Goal: Task Accomplishment & Management: Manage account settings

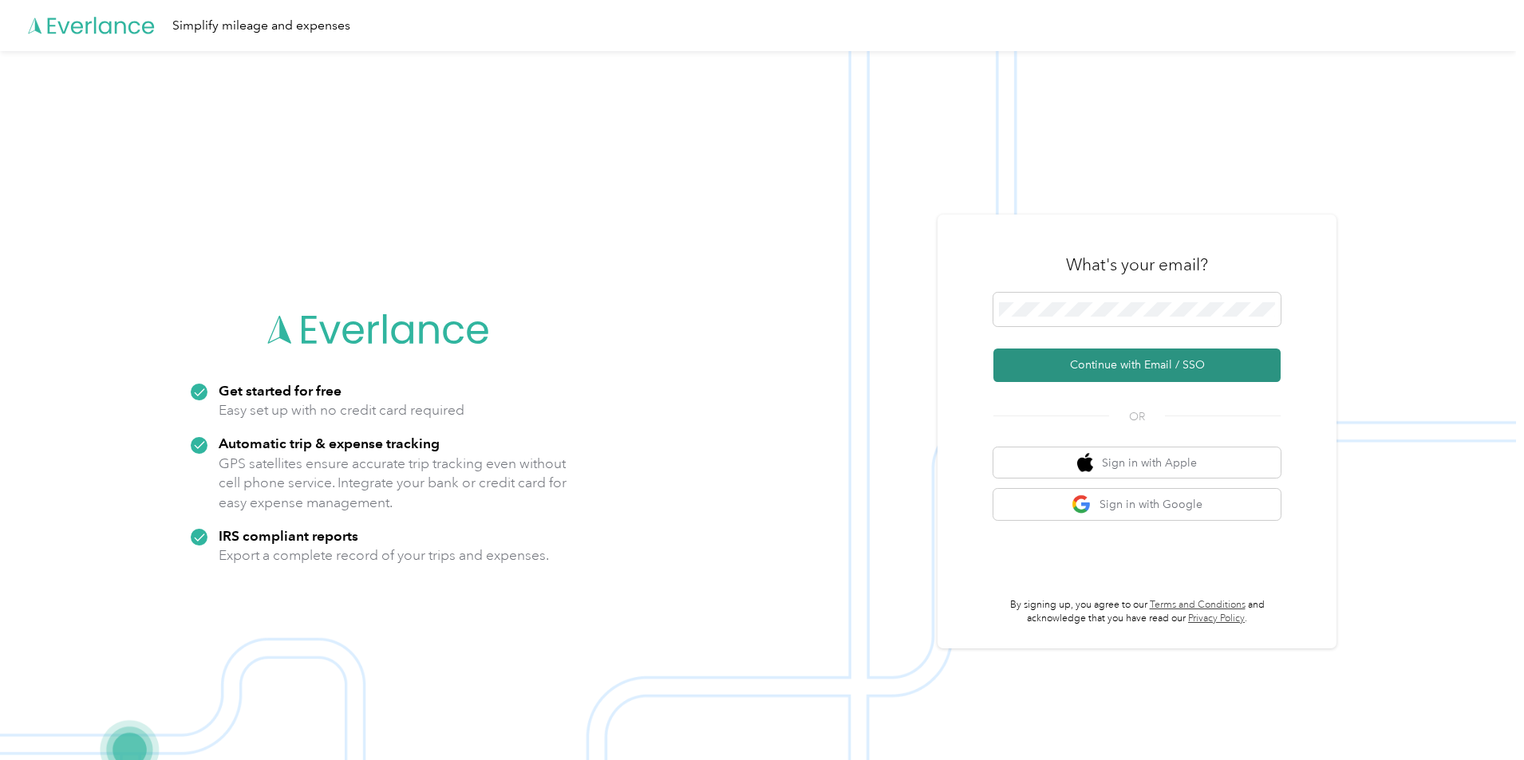
click at [1236, 371] on button "Continue with Email / SSO" at bounding box center [1136, 366] width 287 height 34
click at [1153, 354] on button "Continue with Email / SSO" at bounding box center [1136, 366] width 287 height 34
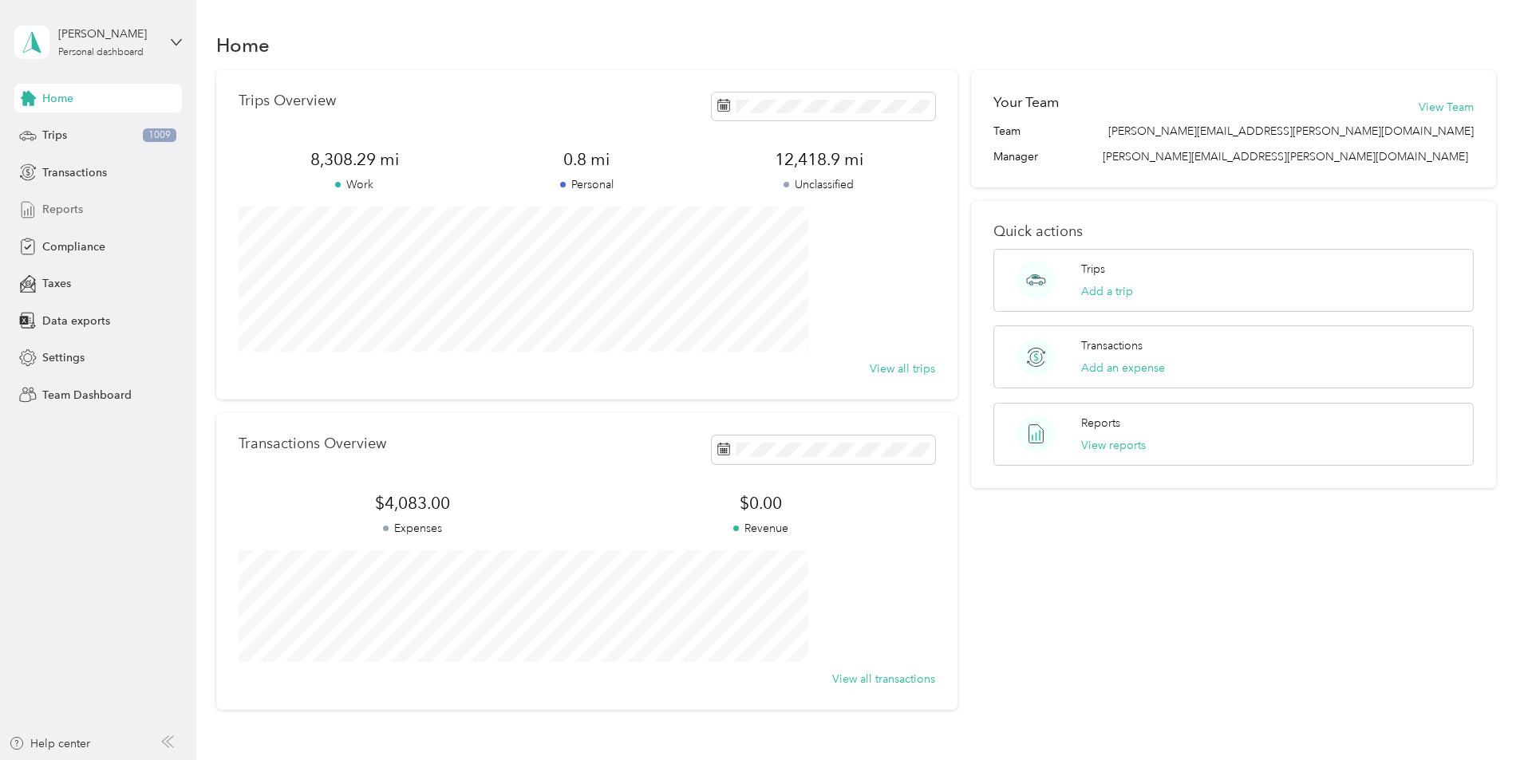
click at [71, 213] on span "Reports" at bounding box center [62, 209] width 41 height 17
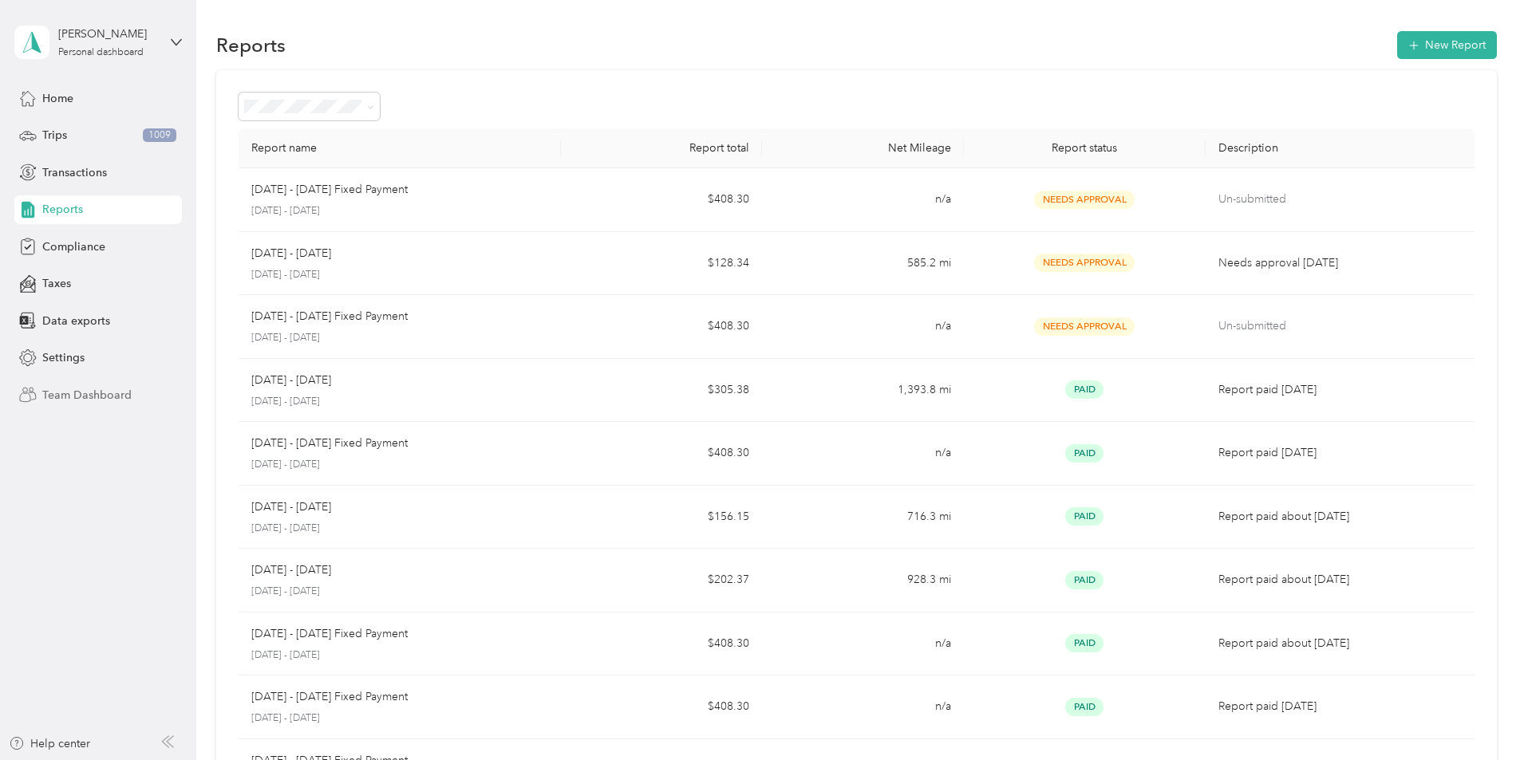
click at [62, 389] on span "Team Dashboard" at bounding box center [86, 395] width 89 height 17
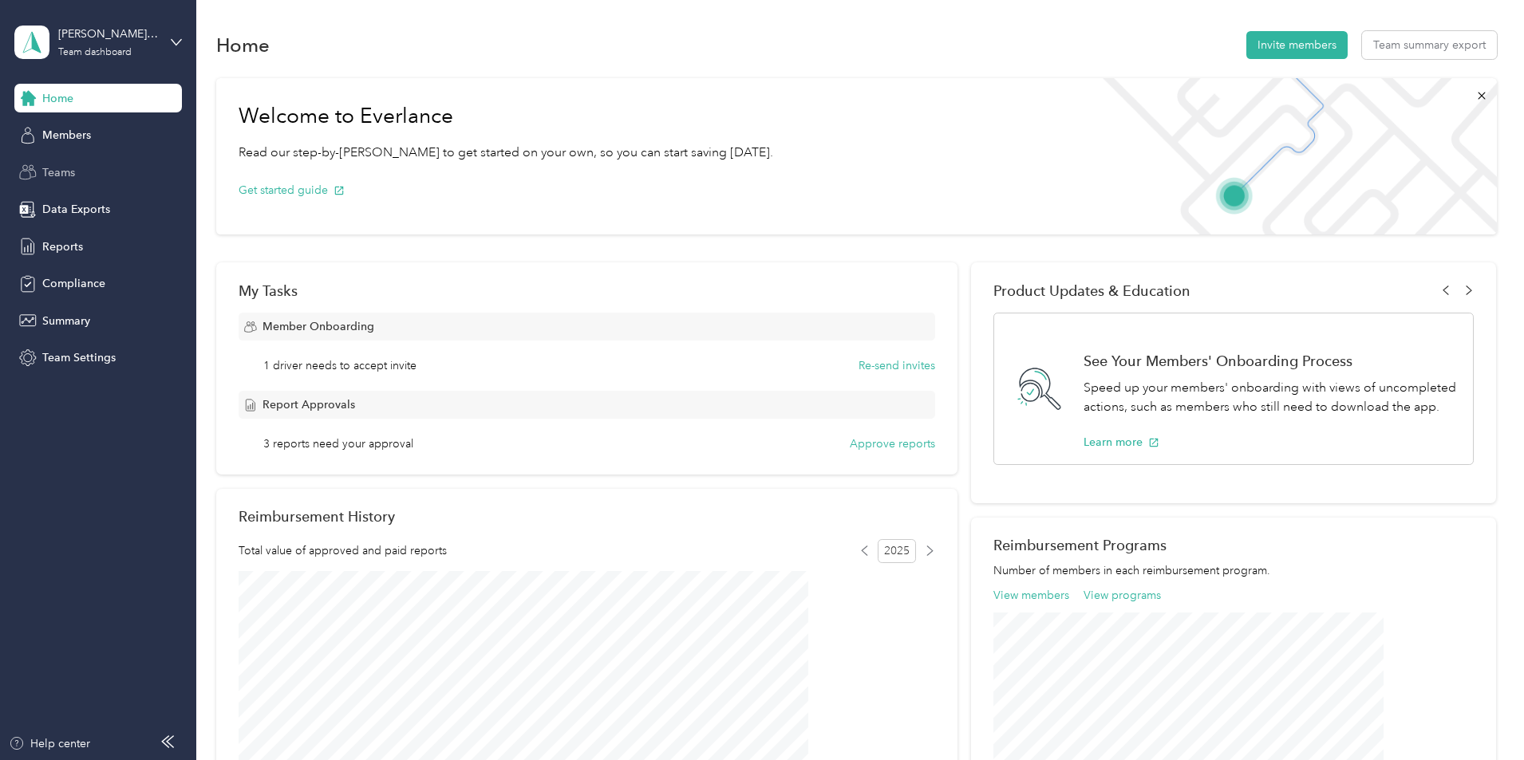
click at [76, 164] on div "Teams" at bounding box center [98, 172] width 168 height 29
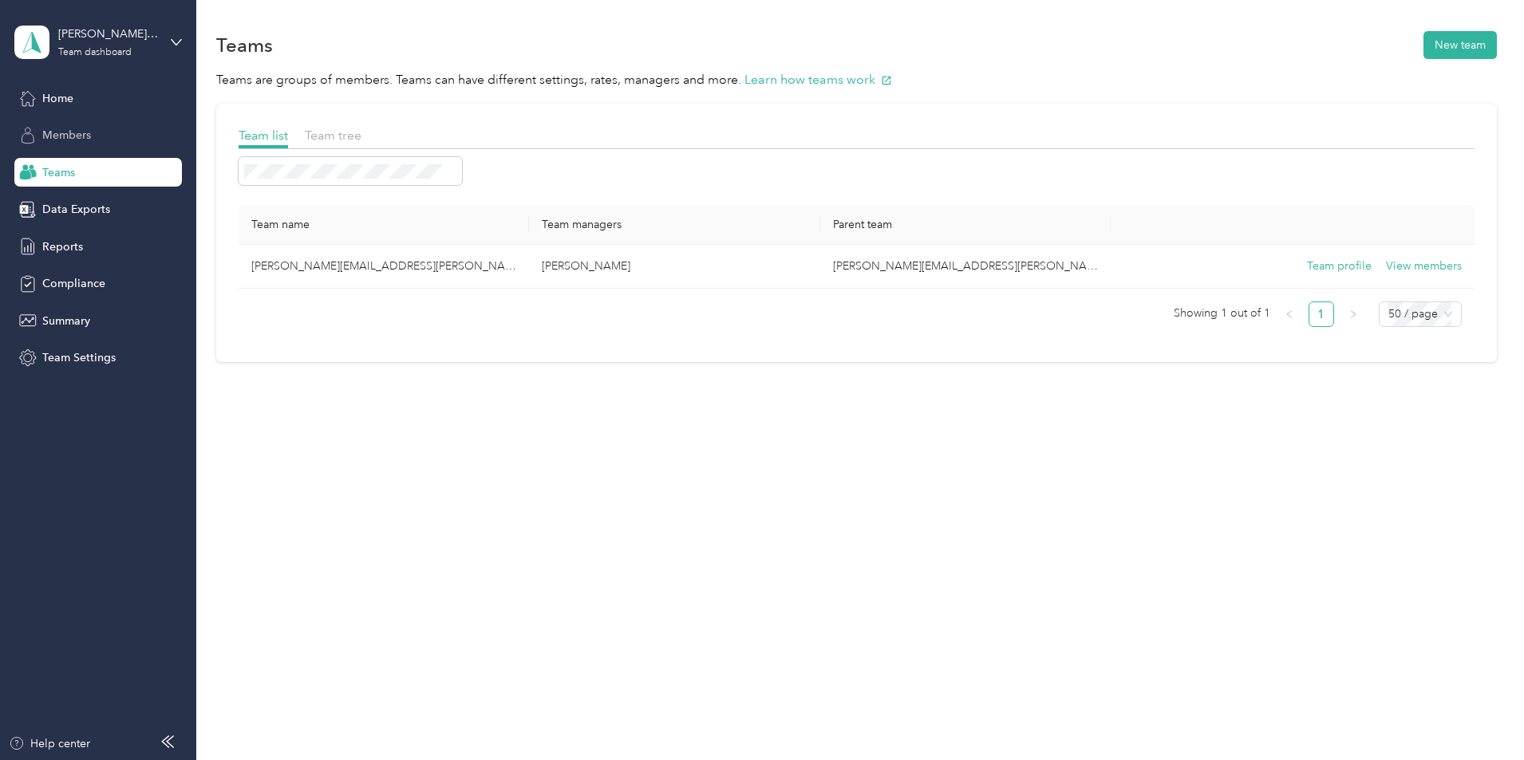
click at [63, 122] on div "Members" at bounding box center [98, 135] width 168 height 29
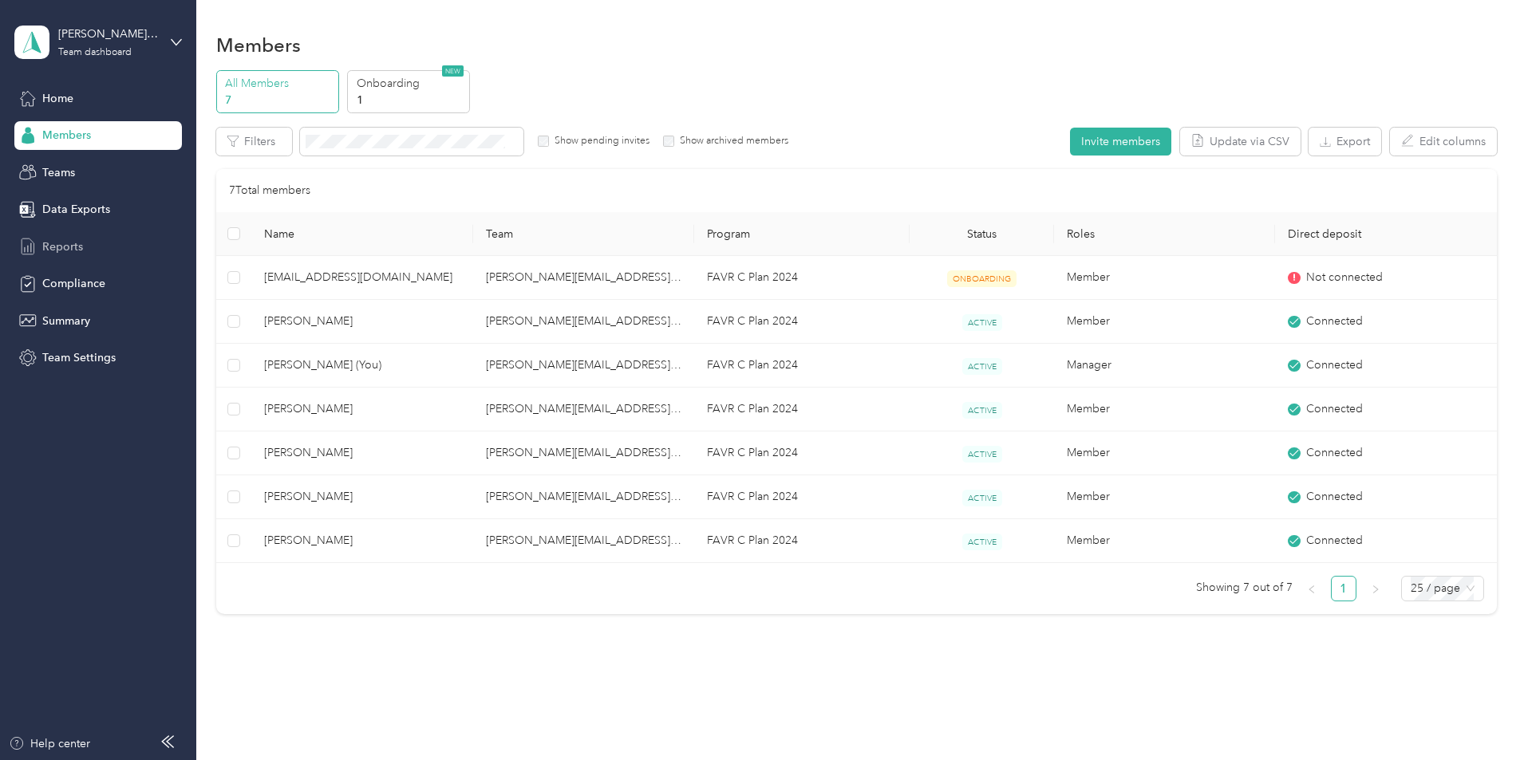
click at [77, 239] on span "Reports" at bounding box center [62, 247] width 41 height 17
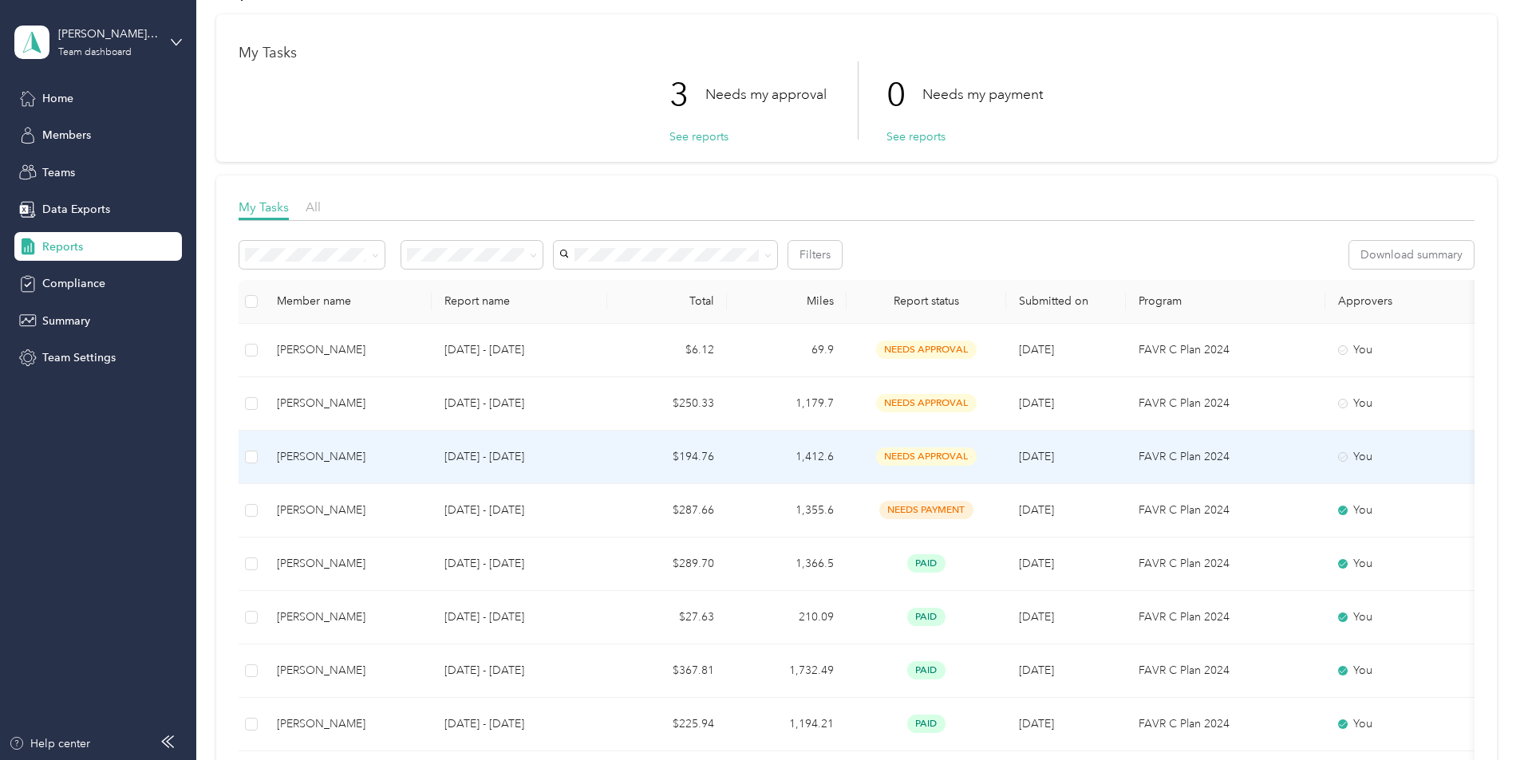
scroll to position [80, 0]
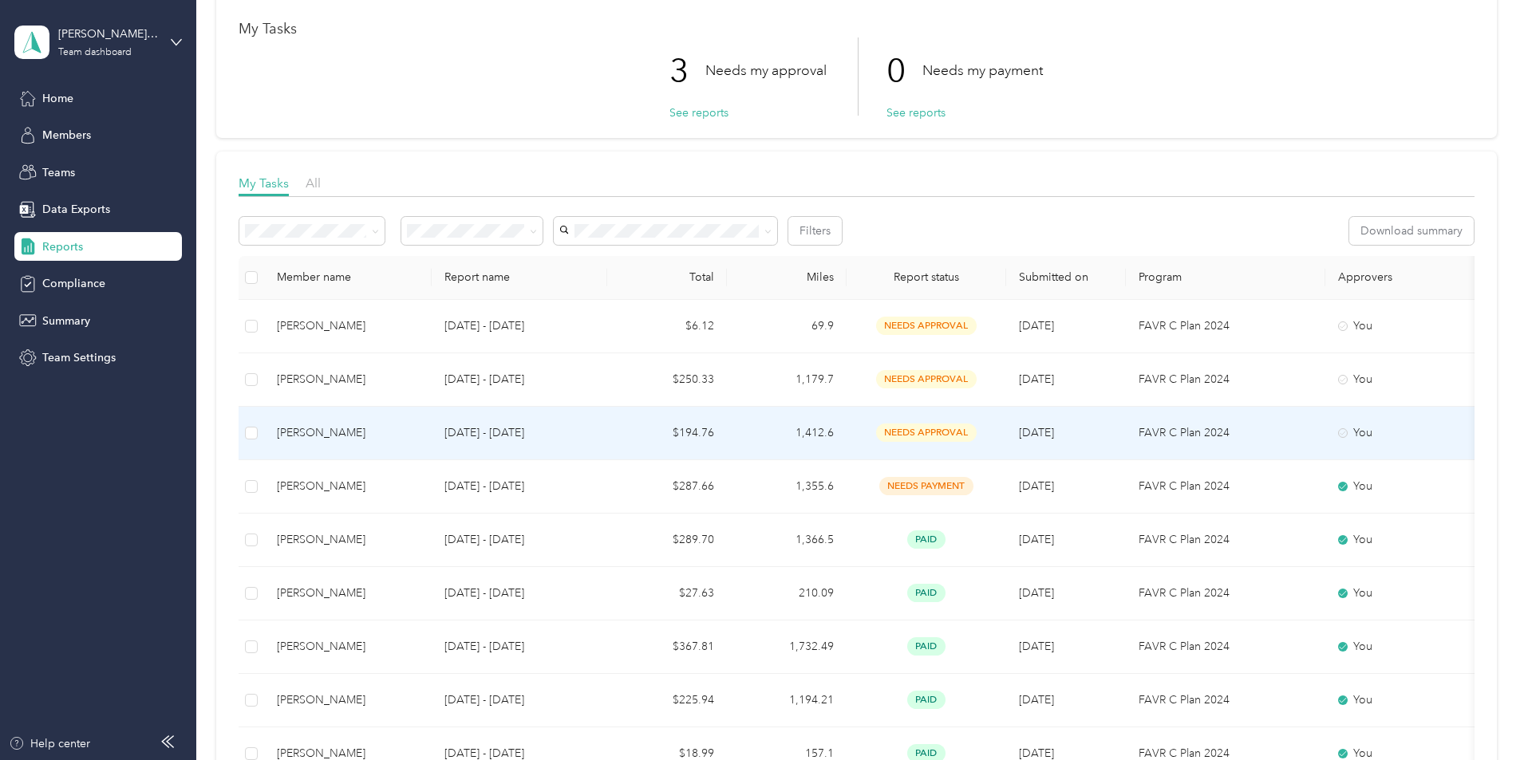
click at [392, 435] on div "William Lother" at bounding box center [348, 433] width 142 height 18
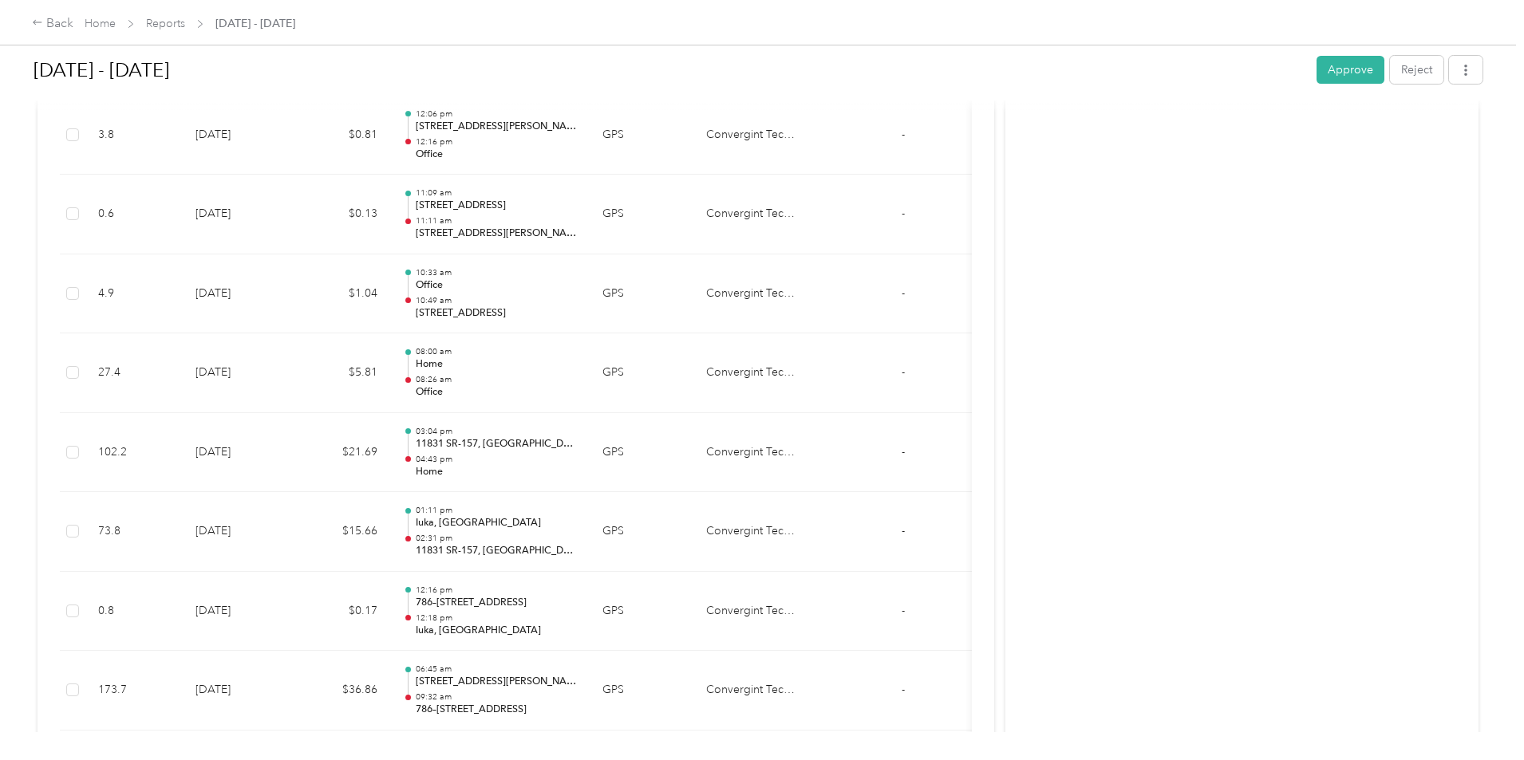
scroll to position [957, 0]
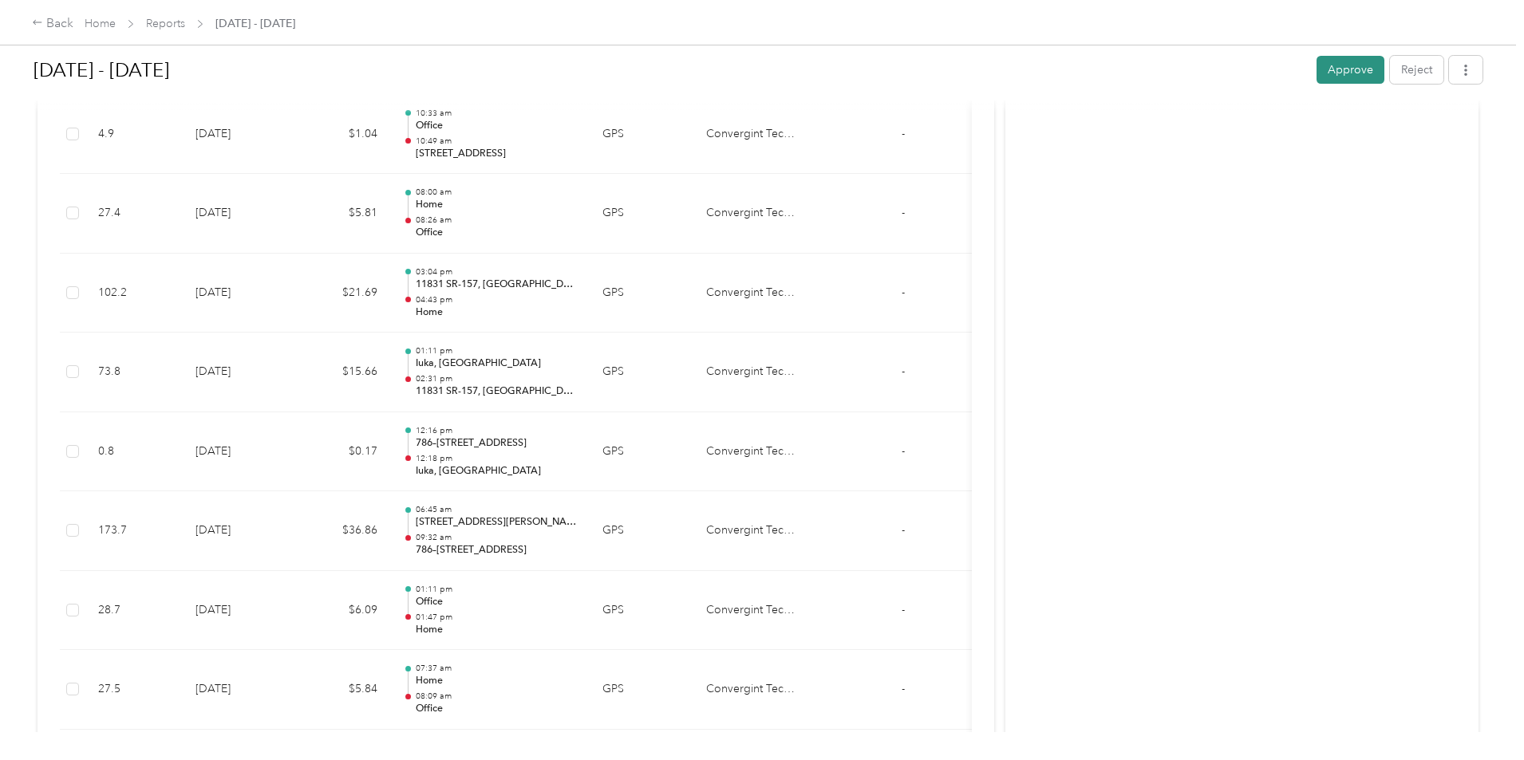
click at [1316, 71] on button "Approve" at bounding box center [1350, 70] width 68 height 28
click at [43, 21] on icon at bounding box center [37, 22] width 11 height 11
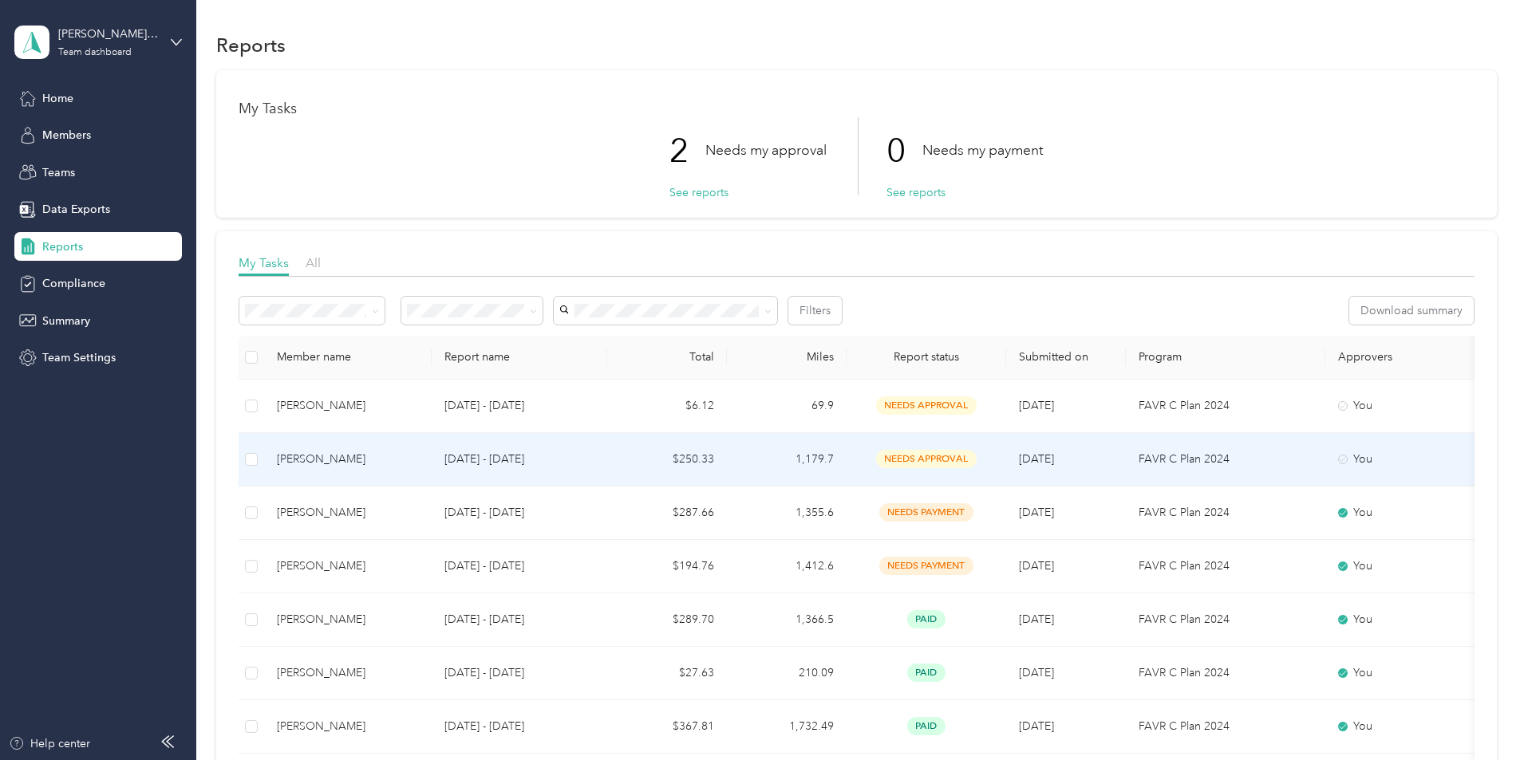
click at [380, 464] on td "Jared Defoor" at bounding box center [348, 459] width 168 height 53
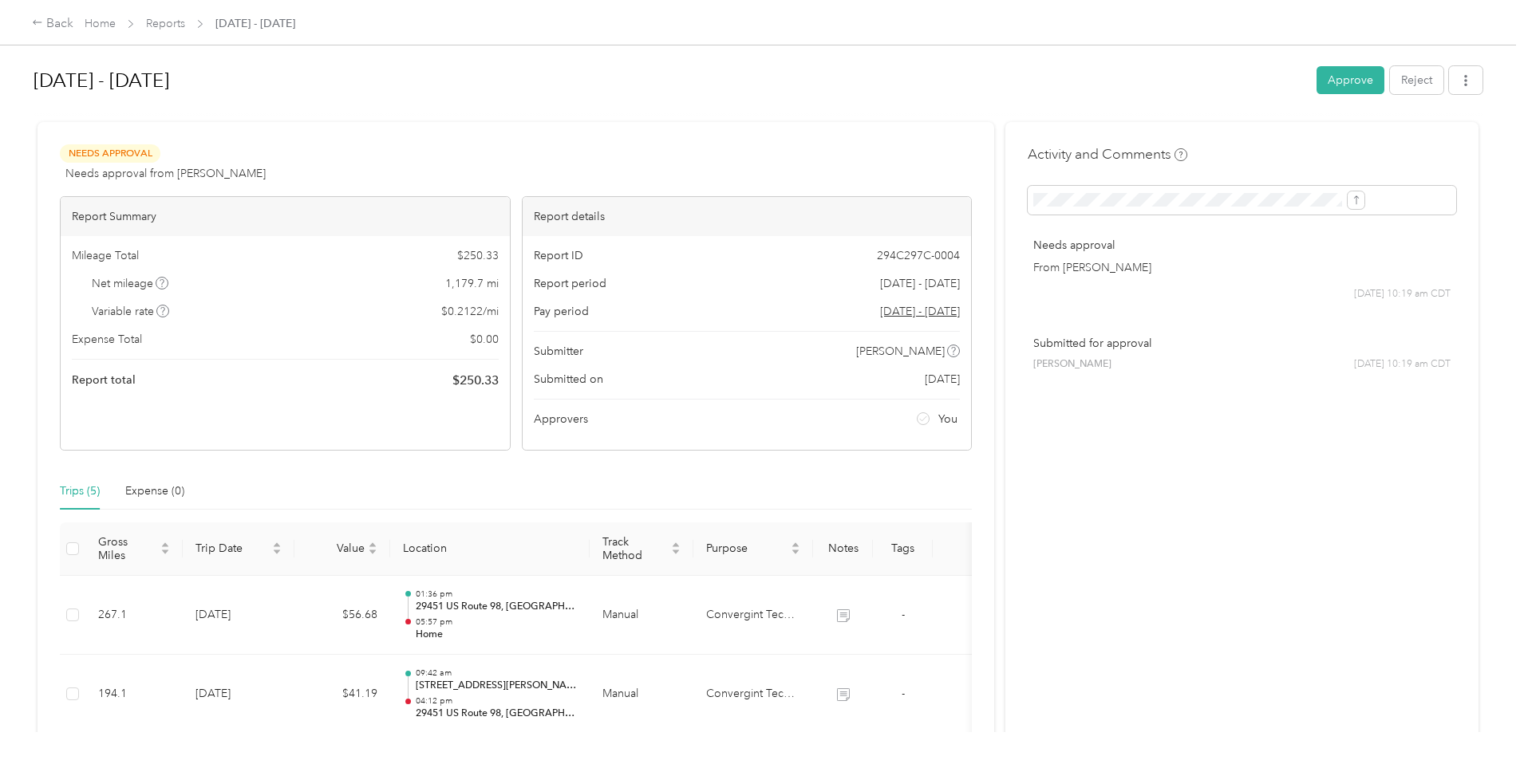
click at [609, 148] on div "Needs Approval Needs approval from Tawana Vines View activity & comments" at bounding box center [516, 163] width 912 height 38
click at [1316, 82] on button "Approve" at bounding box center [1350, 80] width 68 height 28
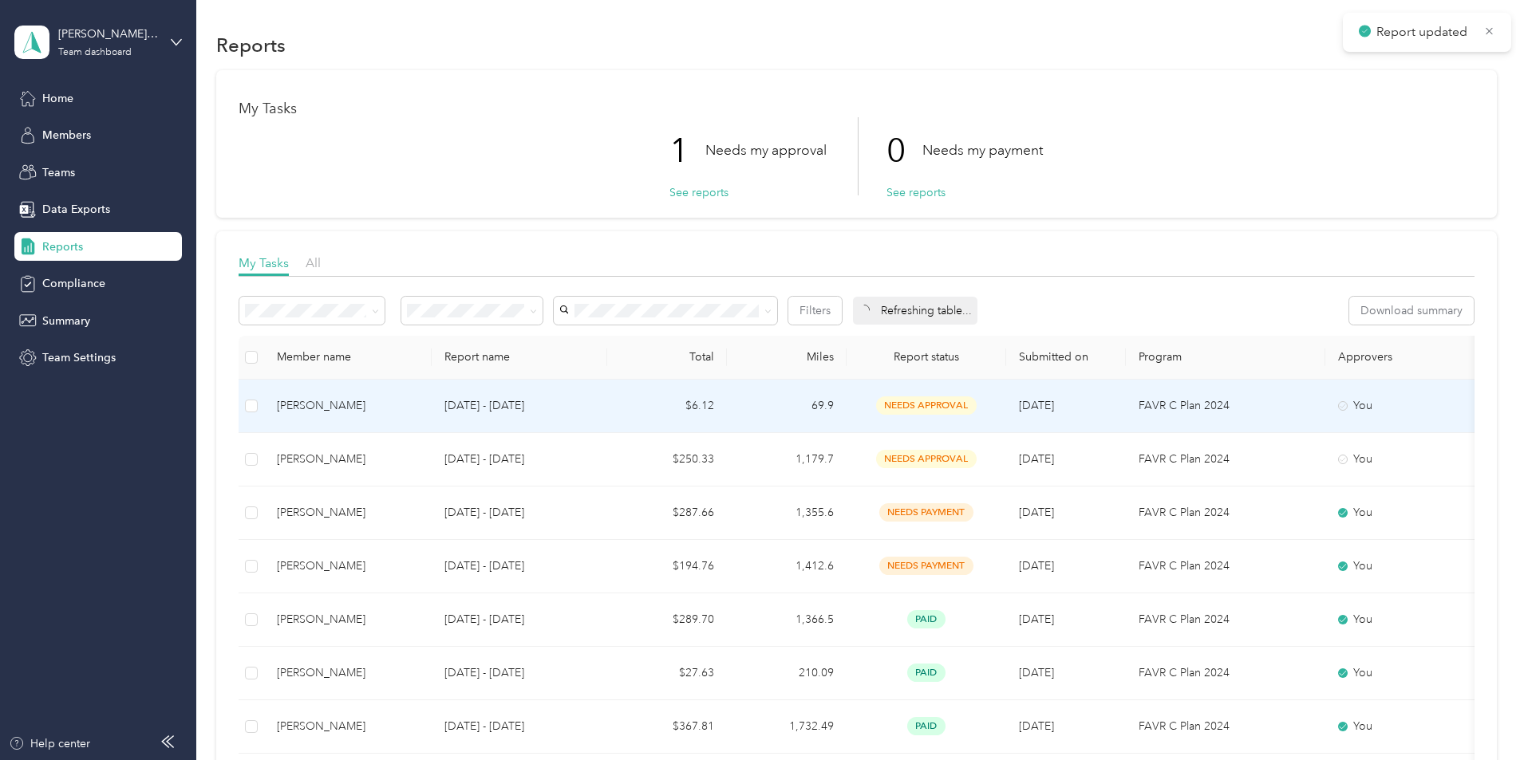
click at [401, 396] on td "Ernest Banker" at bounding box center [348, 406] width 168 height 53
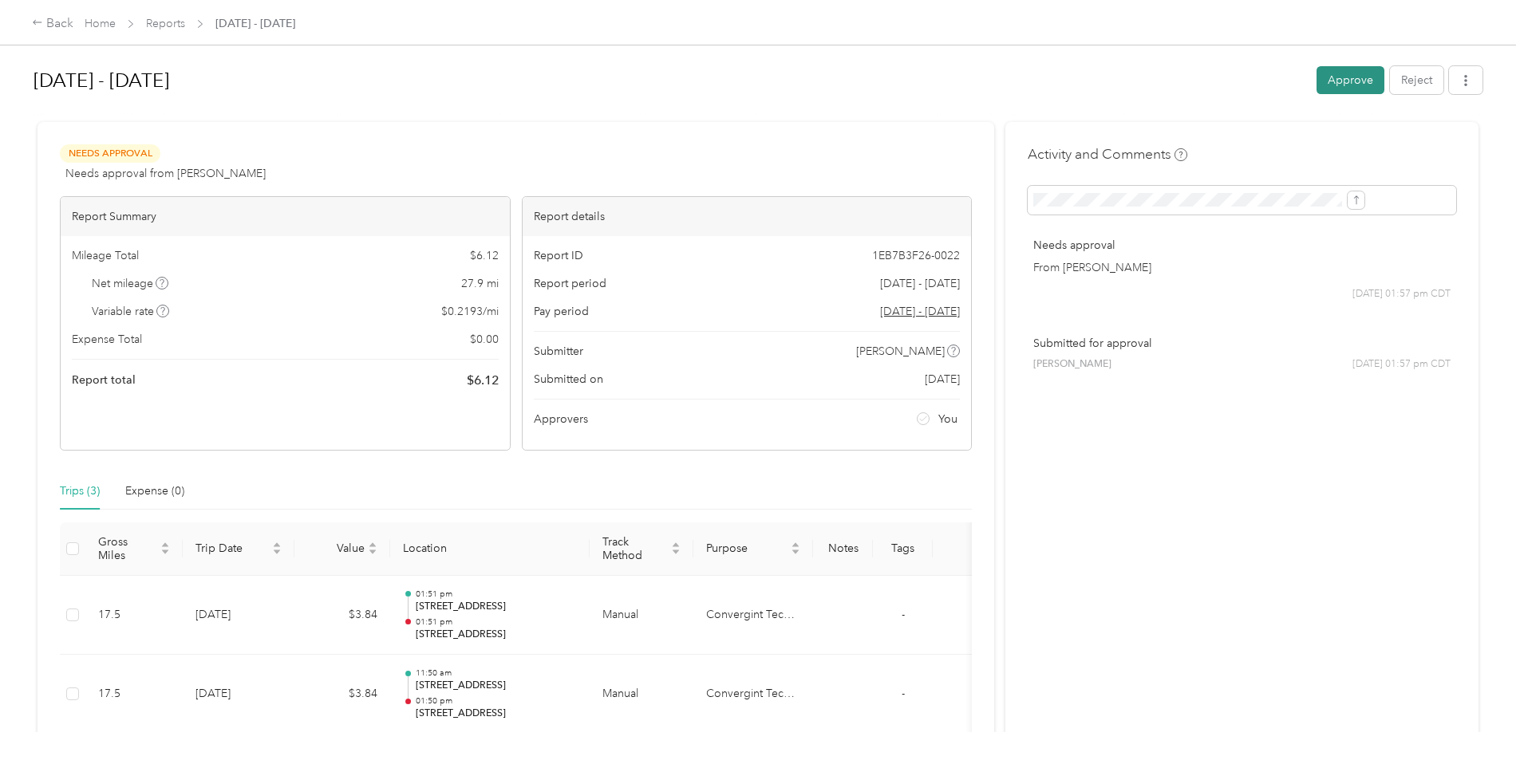
click at [1316, 75] on button "Approve" at bounding box center [1350, 80] width 68 height 28
